Goal: Task Accomplishment & Management: Use online tool/utility

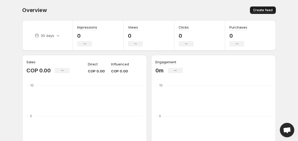
click at [259, 13] on button "Create feed" at bounding box center [263, 9] width 26 height 7
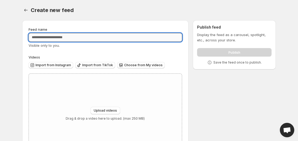
click at [143, 36] on input "Feed name" at bounding box center [106, 37] width 154 height 9
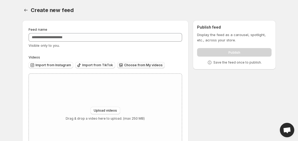
click at [145, 62] on button "Choose from My videos" at bounding box center [141, 65] width 48 height 6
click at [132, 66] on span "Choose from My videos" at bounding box center [143, 65] width 39 height 4
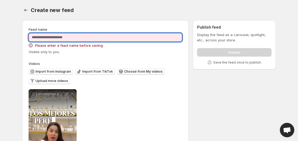
click at [110, 39] on input "Feed name" at bounding box center [106, 37] width 154 height 9
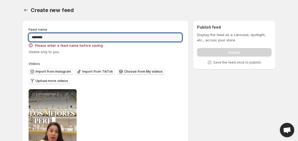
type input "********"
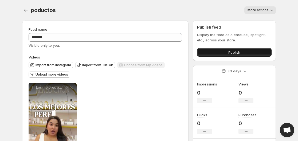
click at [211, 49] on button "Publish" at bounding box center [234, 52] width 75 height 9
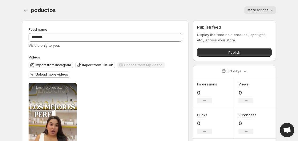
click at [53, 63] on button "Import from Instagram" at bounding box center [51, 65] width 45 height 6
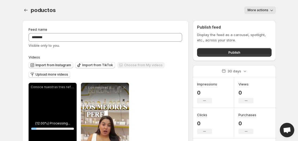
click at [60, 64] on span "Import from Instagram" at bounding box center [54, 65] width 36 height 4
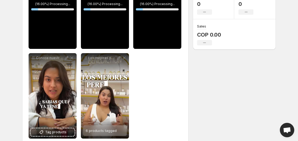
scroll to position [124, 0]
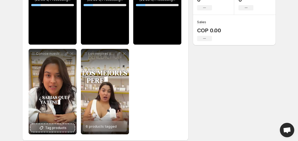
click at [62, 128] on span "Tag products" at bounding box center [55, 127] width 21 height 5
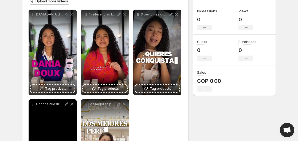
scroll to position [26, 0]
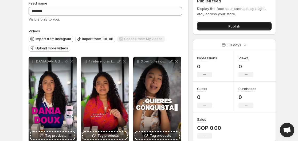
click at [240, 26] on span "Publish" at bounding box center [235, 26] width 12 height 5
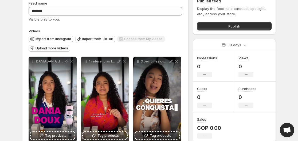
scroll to position [0, 0]
